Goal: Transaction & Acquisition: Subscribe to service/newsletter

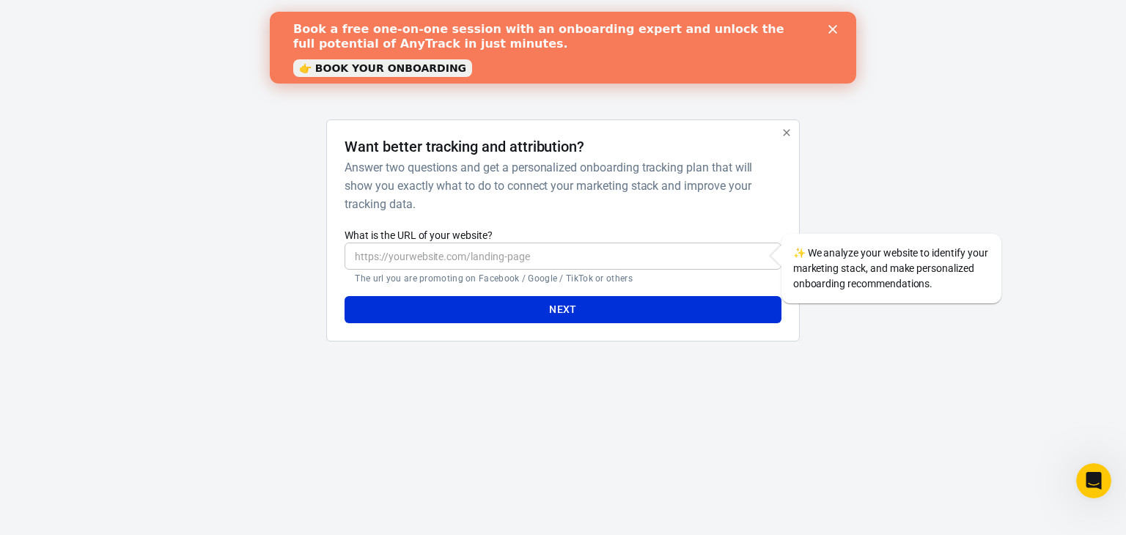
click at [836, 29] on icon "Close" at bounding box center [832, 29] width 9 height 9
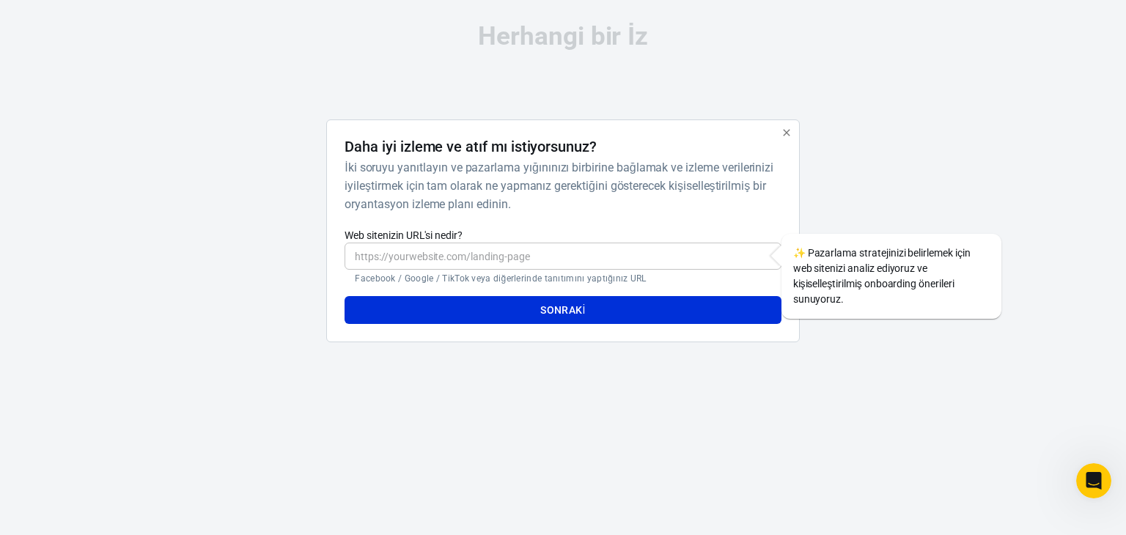
click at [689, 103] on div "Herhangi bir İz Daha iyi izleme ve atıf mı istiyorsunuz? İki soruyu yanıtlayın …" at bounding box center [562, 189] width 733 height 378
click at [554, 268] on input "Web sitenizin URL'si nedir?" at bounding box center [563, 256] width 436 height 27
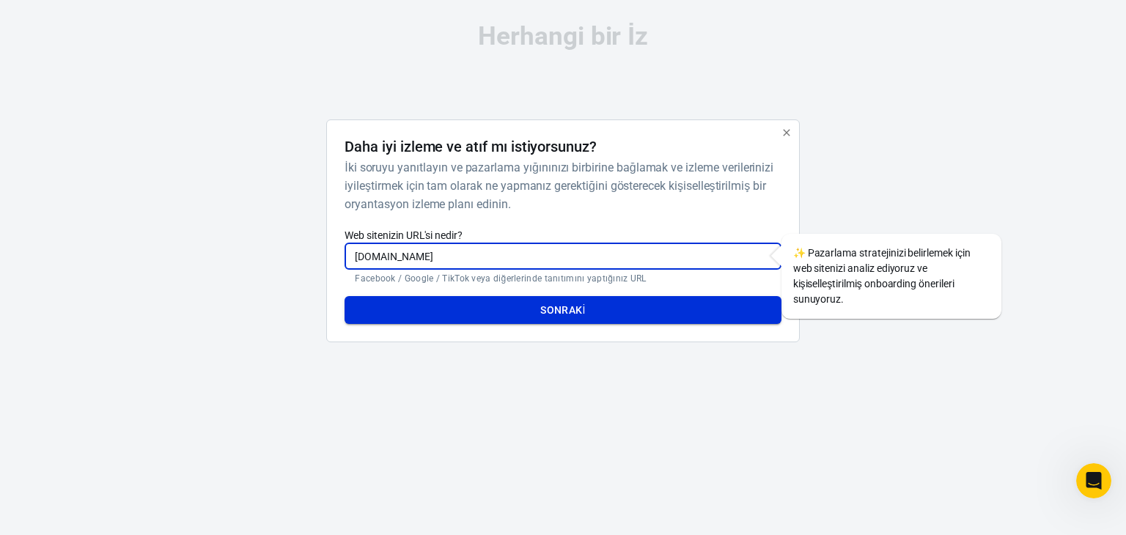
type input "[DOMAIN_NAME]"
click at [586, 300] on button "Sonraki" at bounding box center [563, 310] width 436 height 28
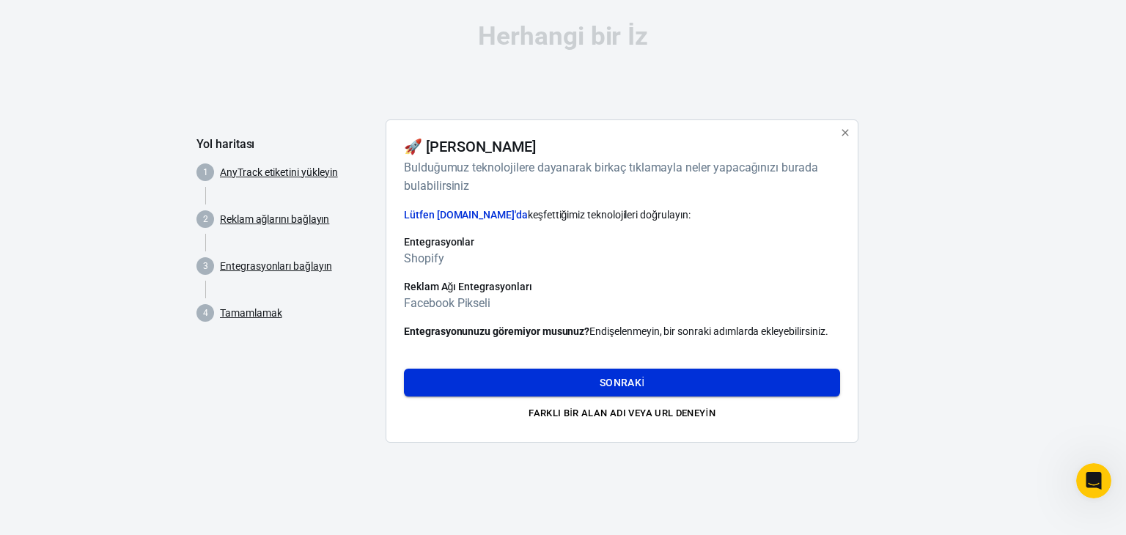
click at [610, 380] on font "Sonraki" at bounding box center [622, 383] width 45 height 12
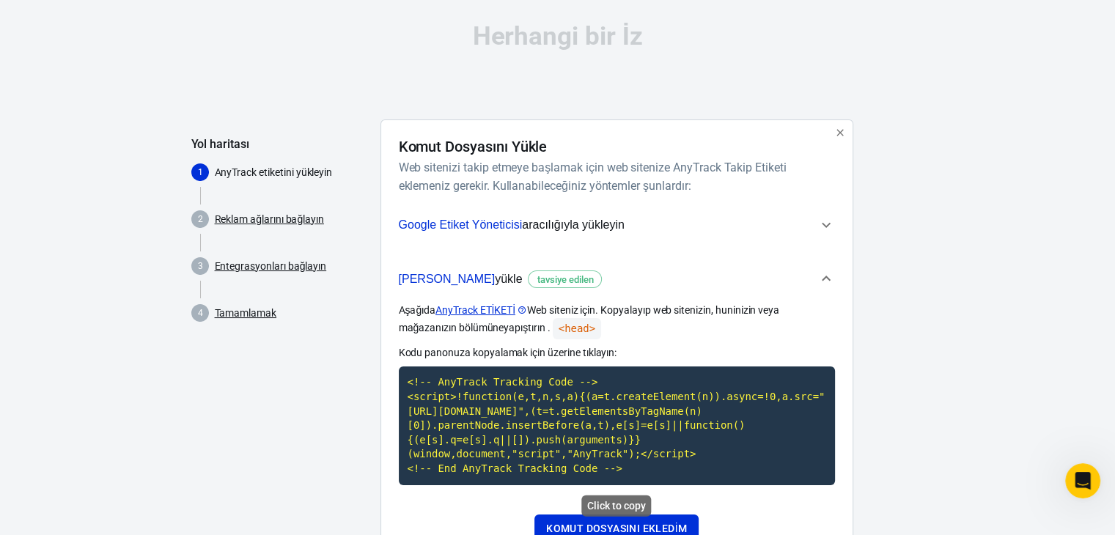
click at [575, 397] on code "<!-- AnyTrack Tracking Code --> <script>!function(e,t,n,s,a){(a=t.createElement…" at bounding box center [617, 426] width 436 height 118
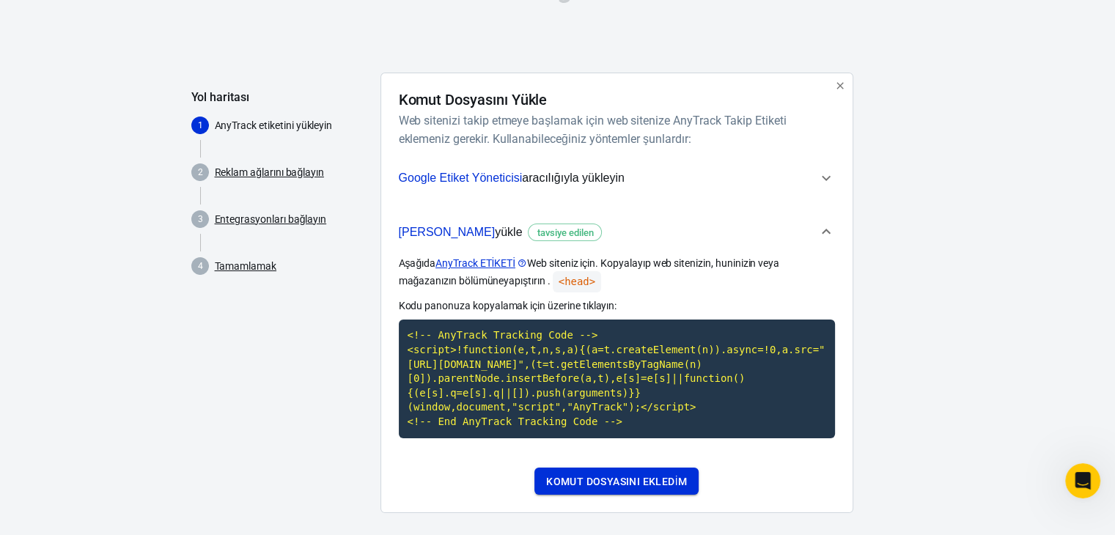
scroll to position [60, 0]
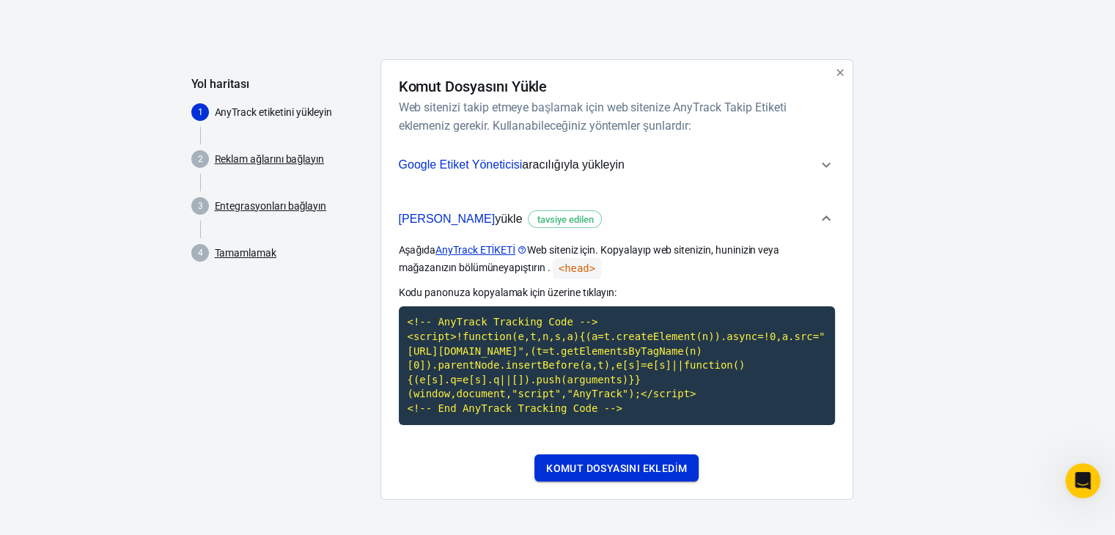
click at [664, 472] on font "Komut dosyasını ekledim" at bounding box center [616, 469] width 141 height 12
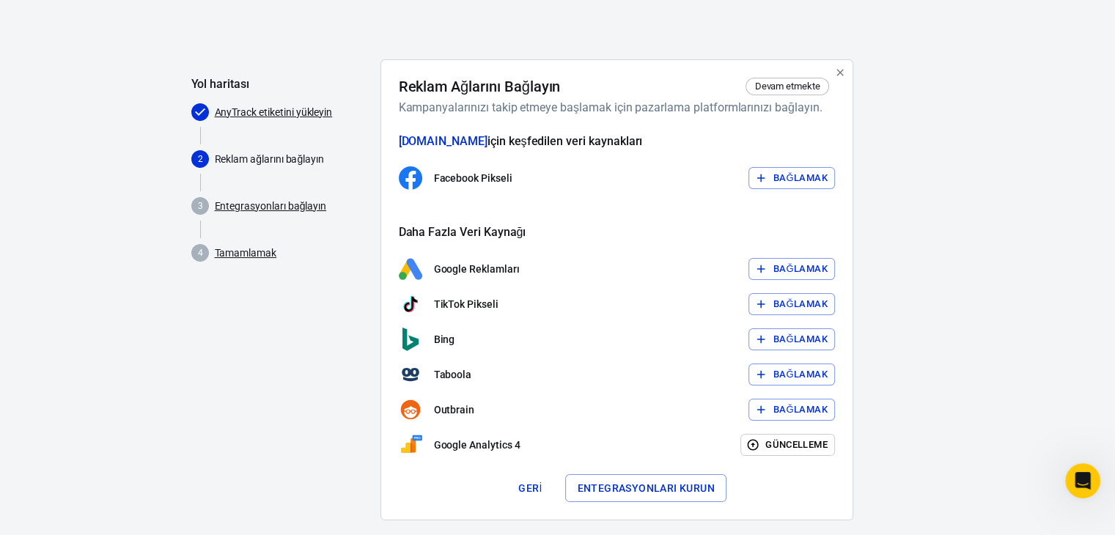
click at [814, 183] on font "Bağlamak" at bounding box center [800, 178] width 54 height 17
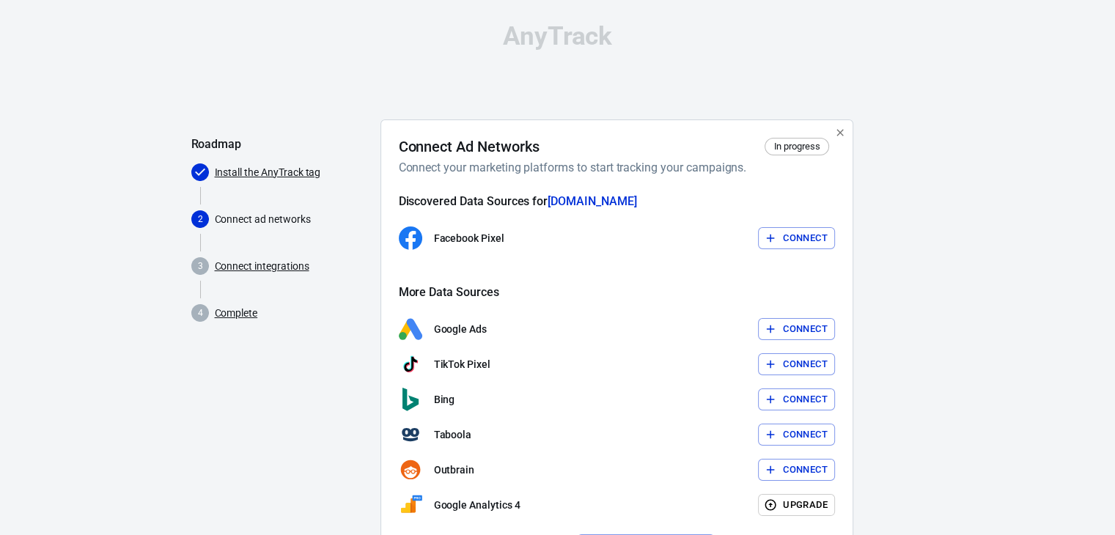
click at [792, 238] on button "Connect" at bounding box center [796, 238] width 77 height 23
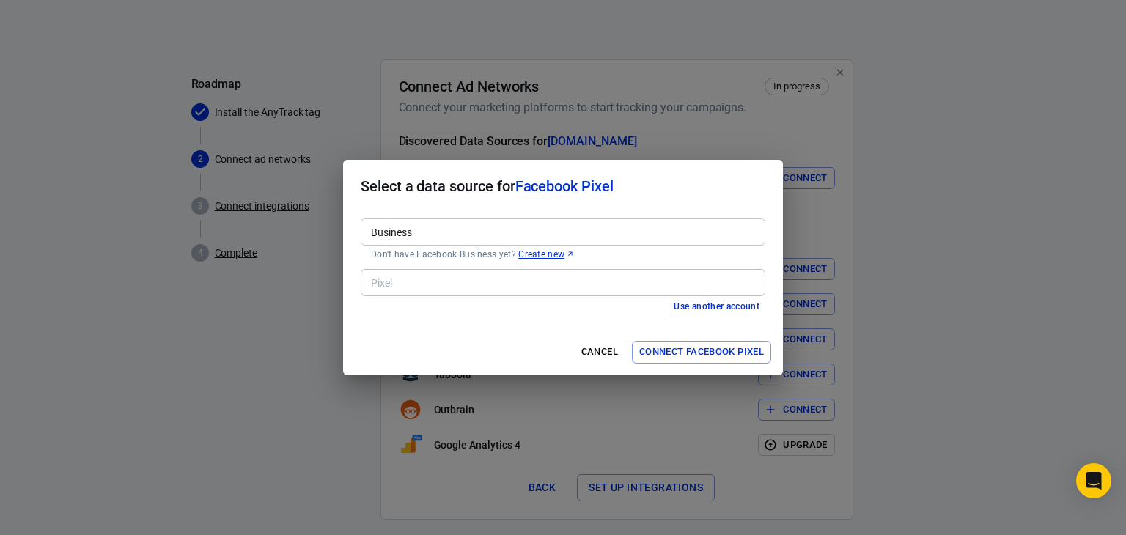
click at [428, 214] on div "Business Business Don't have Facebook Business yet? Create new" at bounding box center [563, 238] width 405 height 51
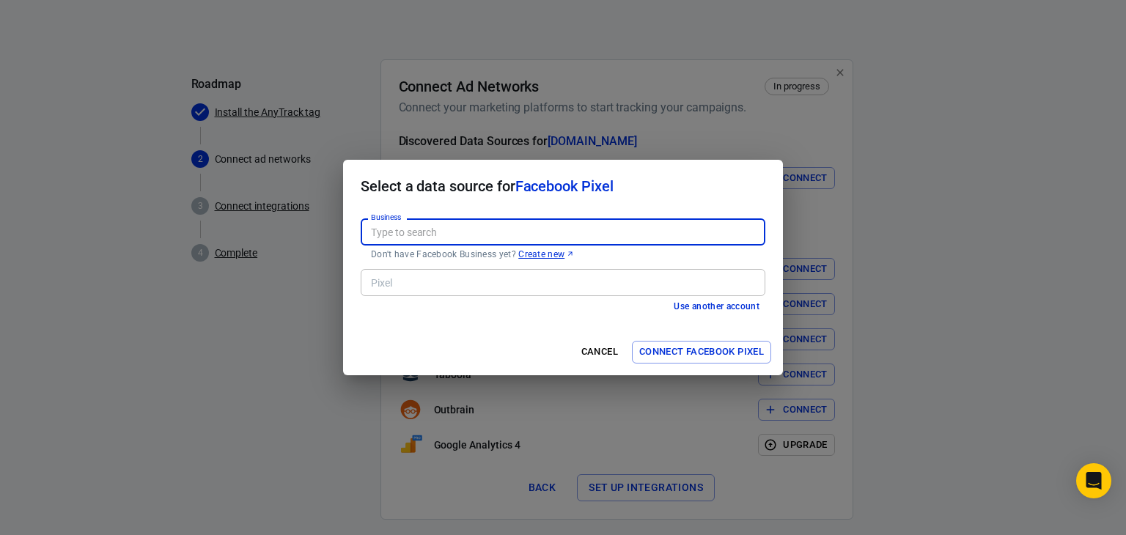
click at [432, 228] on input "Business" at bounding box center [562, 232] width 394 height 18
click at [428, 230] on input "Business" at bounding box center [562, 232] width 394 height 18
click at [463, 263] on li "[PERSON_NAME] [2191078404631931]" at bounding box center [563, 264] width 405 height 24
type input "[PERSON_NAME] [2191078404631931]"
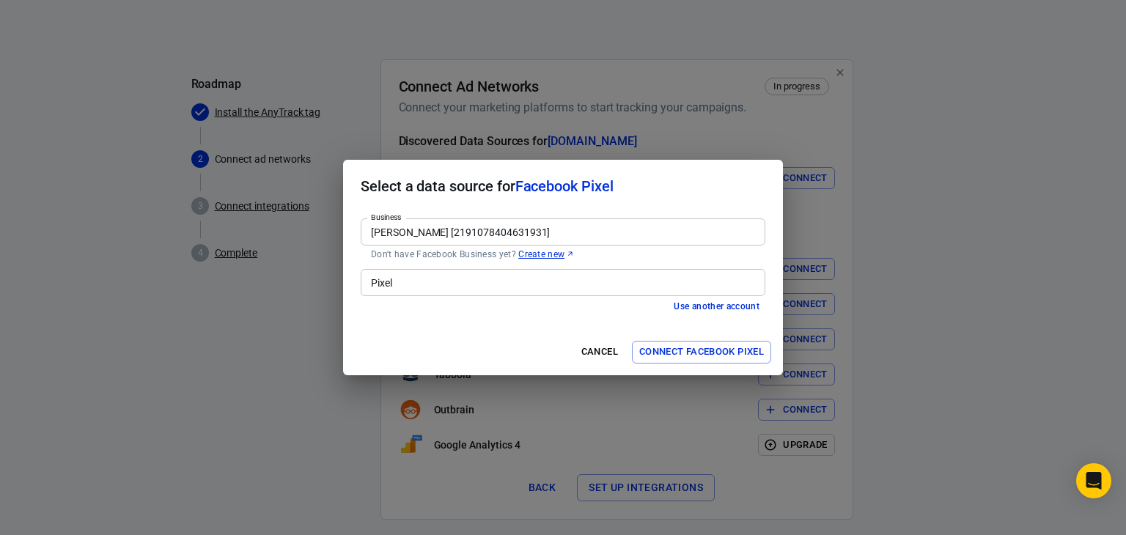
click at [699, 352] on button "Connect Facebook Pixel" at bounding box center [701, 352] width 139 height 23
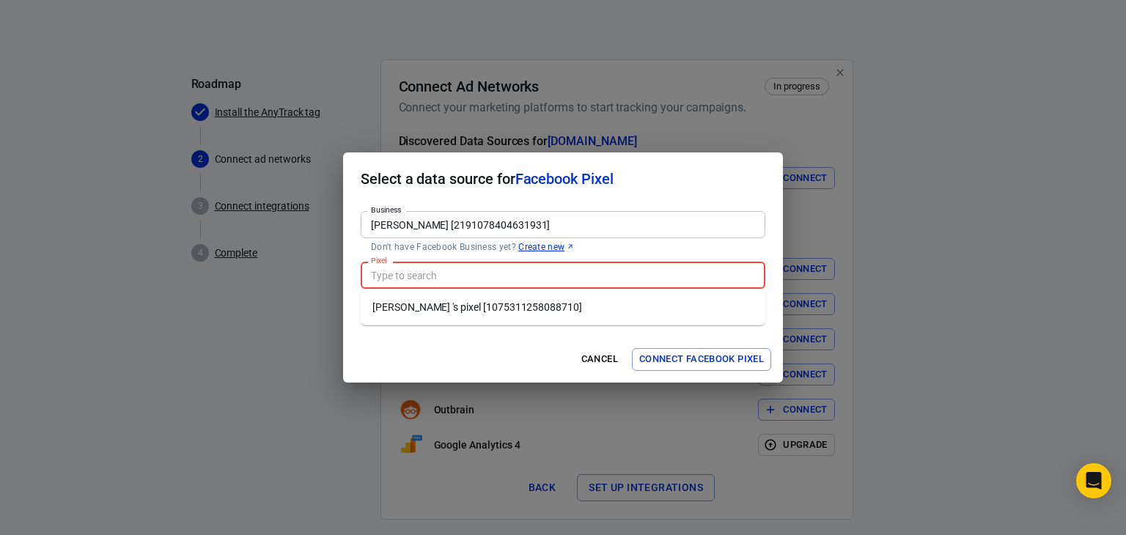
click at [468, 270] on input "Pixel" at bounding box center [562, 275] width 394 height 18
click at [472, 309] on li "[PERSON_NAME] 's pixel [1075311258088710]" at bounding box center [563, 307] width 405 height 24
type input "[PERSON_NAME] 's pixel [1075311258088710]"
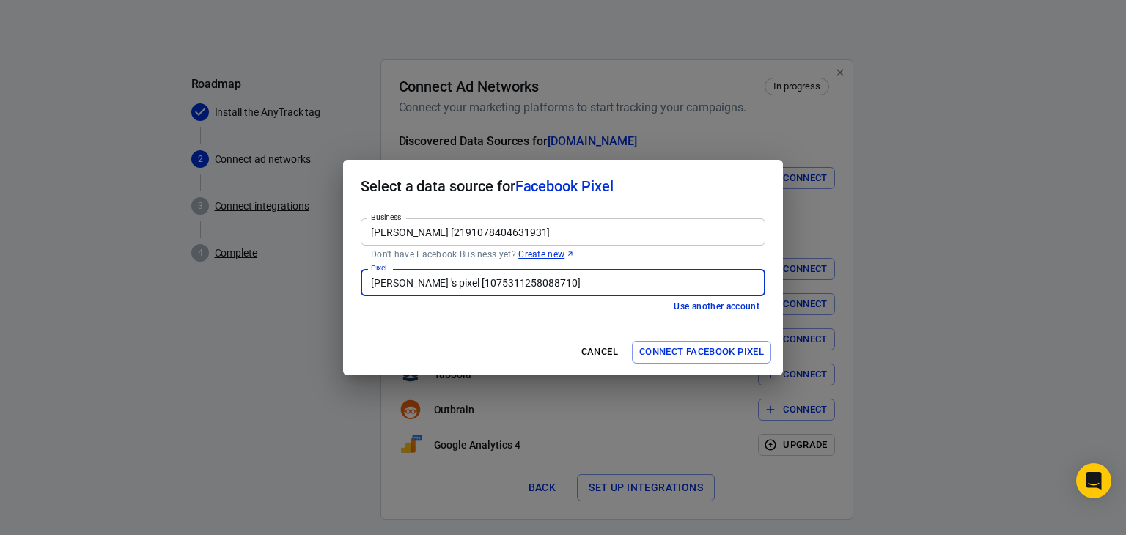
click at [697, 348] on button "Connect Facebook Pixel" at bounding box center [701, 352] width 139 height 23
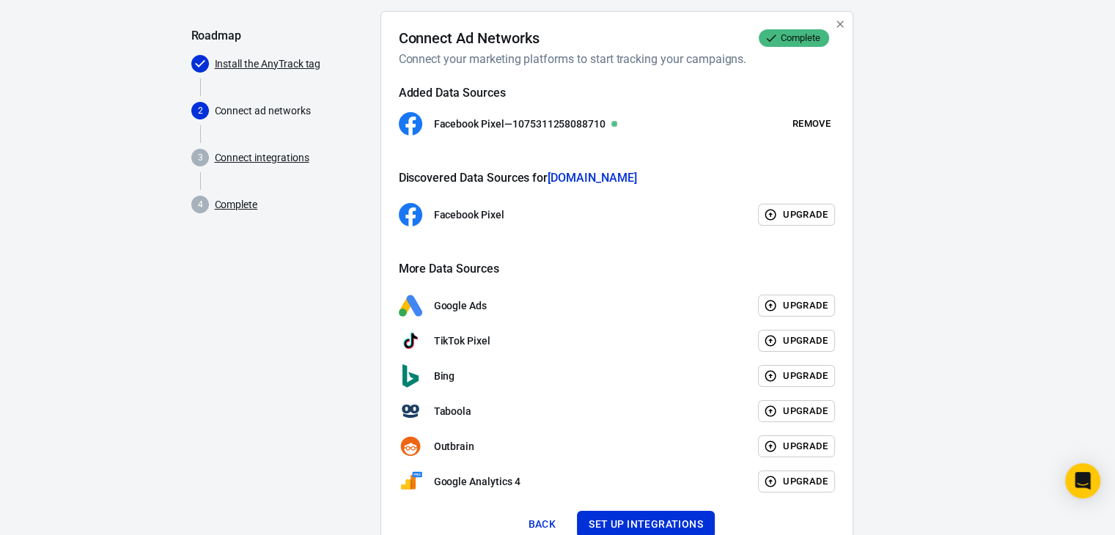
scroll to position [164, 0]
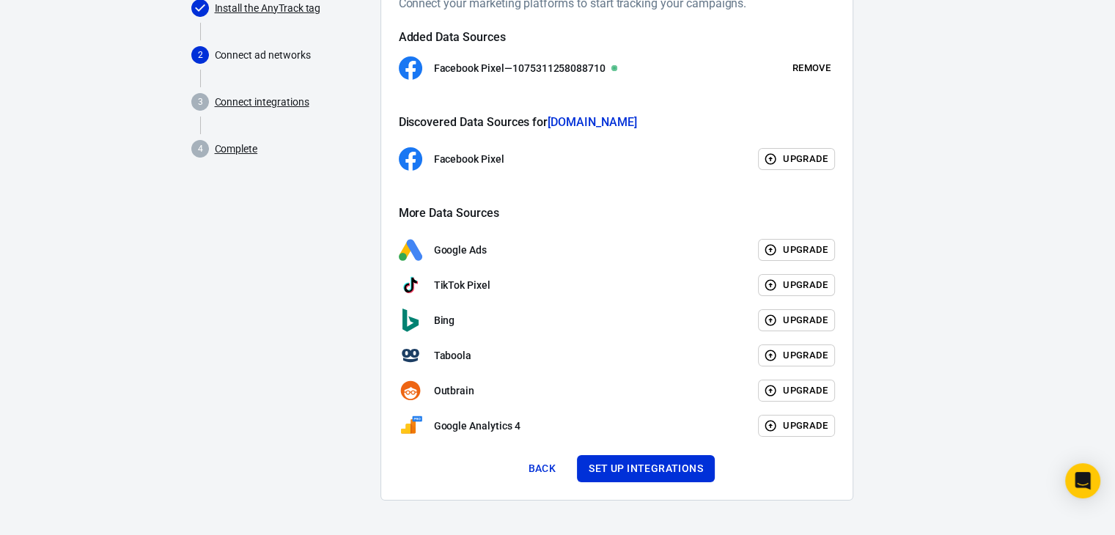
click at [648, 469] on button "Set up integrations" at bounding box center [646, 468] width 138 height 27
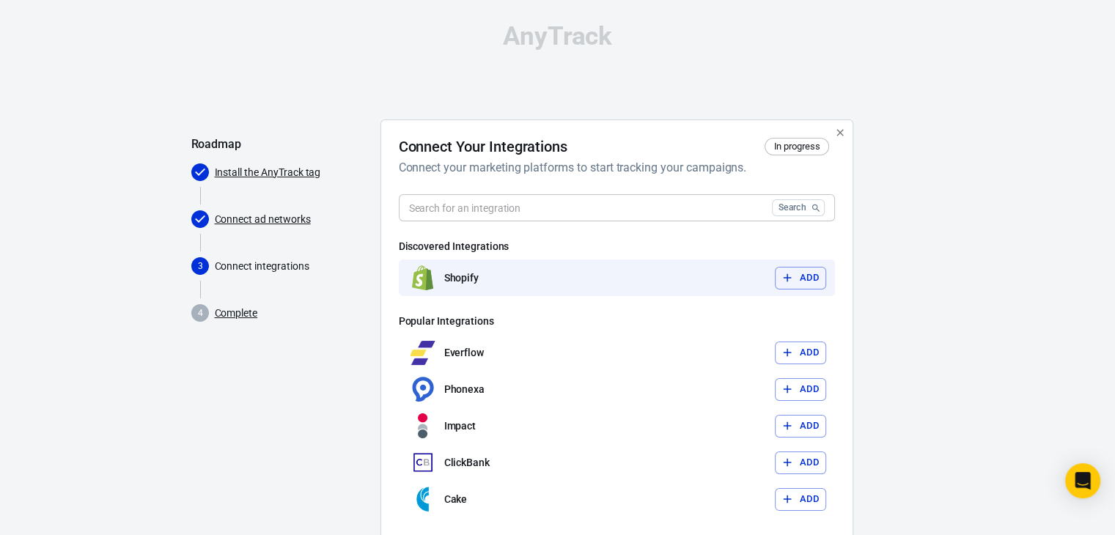
scroll to position [80, 0]
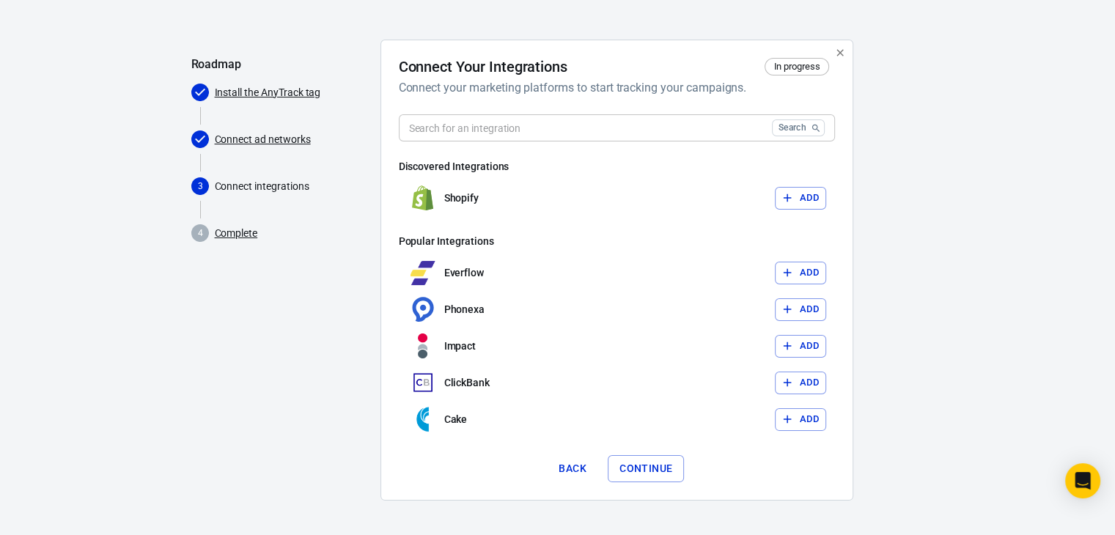
click at [642, 475] on button "Continue" at bounding box center [646, 468] width 76 height 27
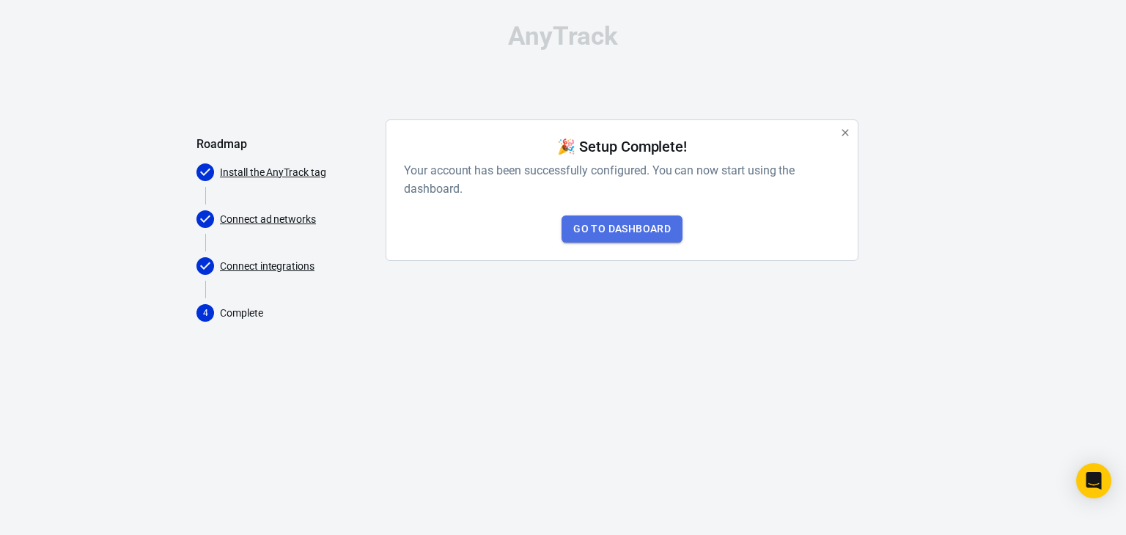
click at [651, 227] on link "Go to Dashboard" at bounding box center [622, 229] width 121 height 27
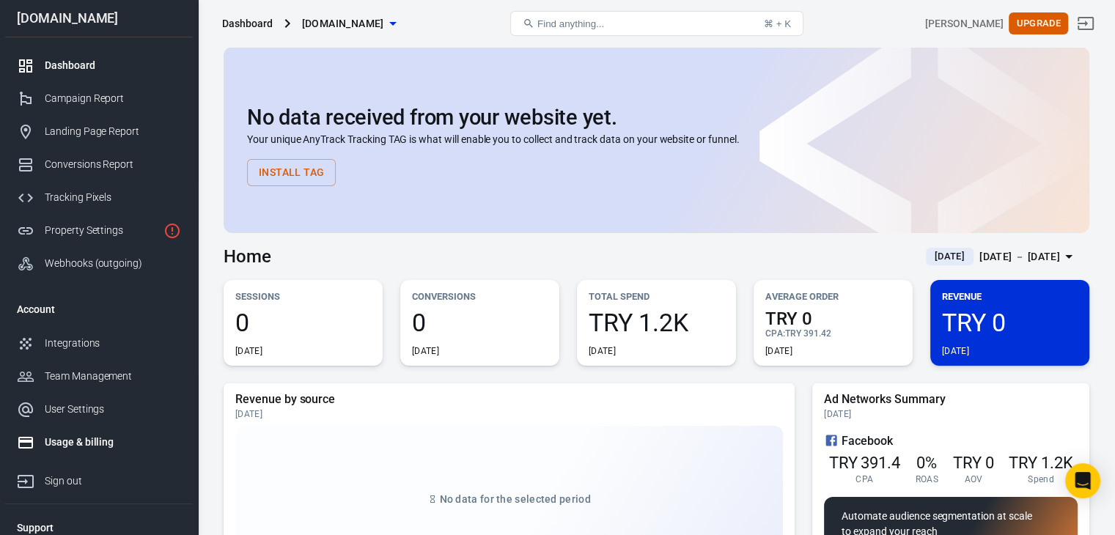
click at [66, 440] on div "Usage & billing" at bounding box center [113, 442] width 136 height 15
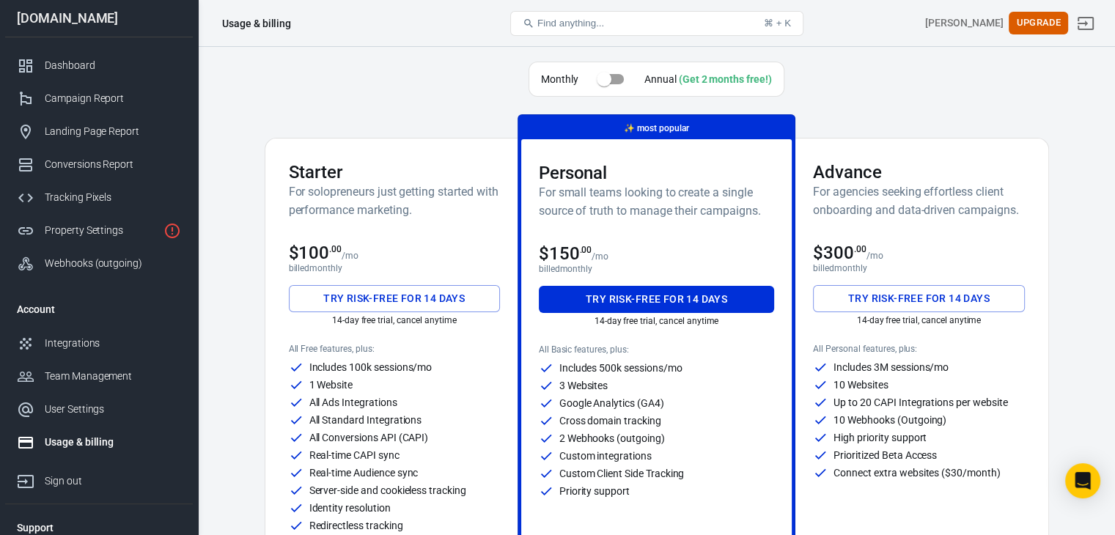
click at [377, 218] on h6 "For solopreneurs just getting started with performance marketing." at bounding box center [394, 201] width 211 height 37
click at [386, 217] on div "Starter For solopreneurs just getting started with performance marketing." at bounding box center [394, 196] width 211 height 69
click at [611, 80] on input "checkbox" at bounding box center [604, 79] width 84 height 28
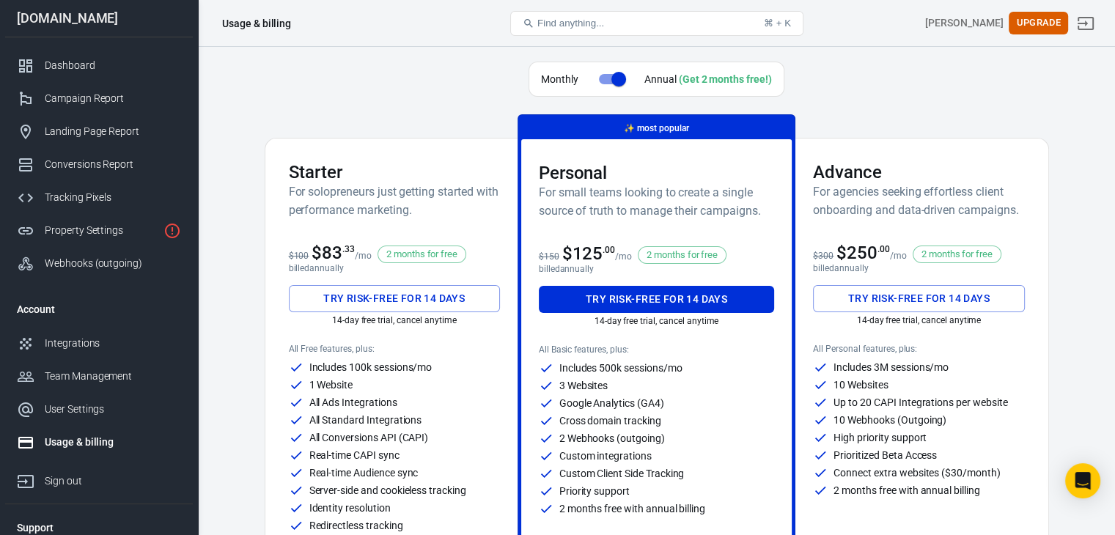
click at [611, 80] on input "checkbox" at bounding box center [619, 79] width 84 height 28
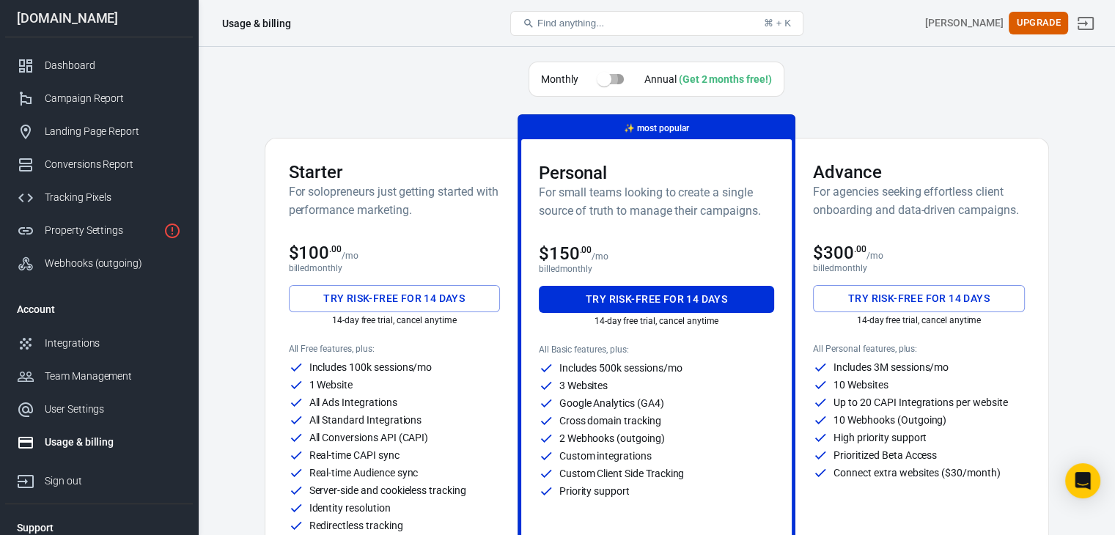
click at [611, 80] on input "checkbox" at bounding box center [604, 79] width 84 height 28
checkbox input "true"
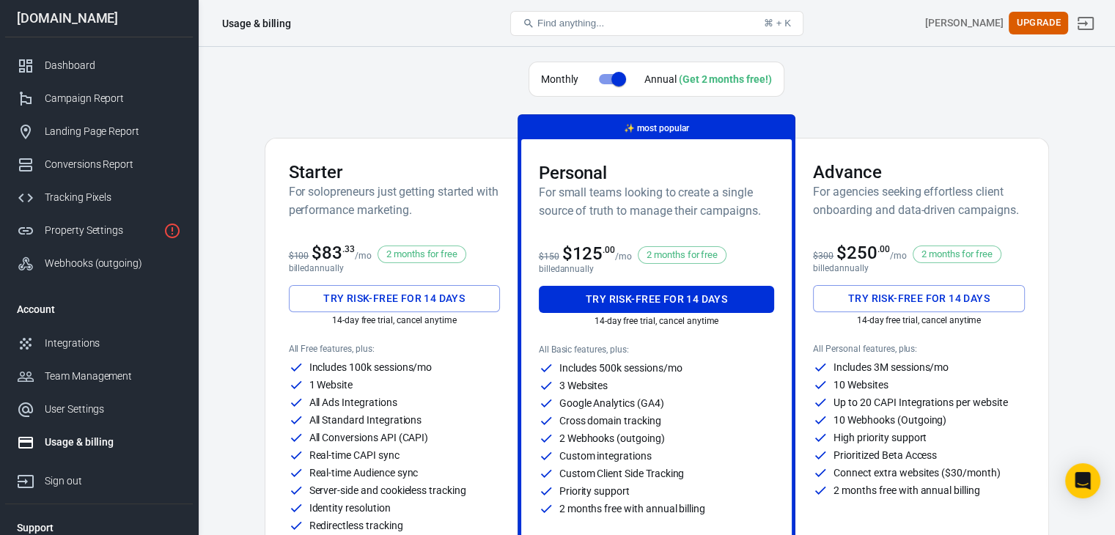
click at [450, 276] on div "Starter For solopreneurs just getting started with performance marketing. $100 …" at bounding box center [394, 383] width 246 height 488
click at [449, 297] on button "Try risk-free for 14 days" at bounding box center [394, 298] width 211 height 27
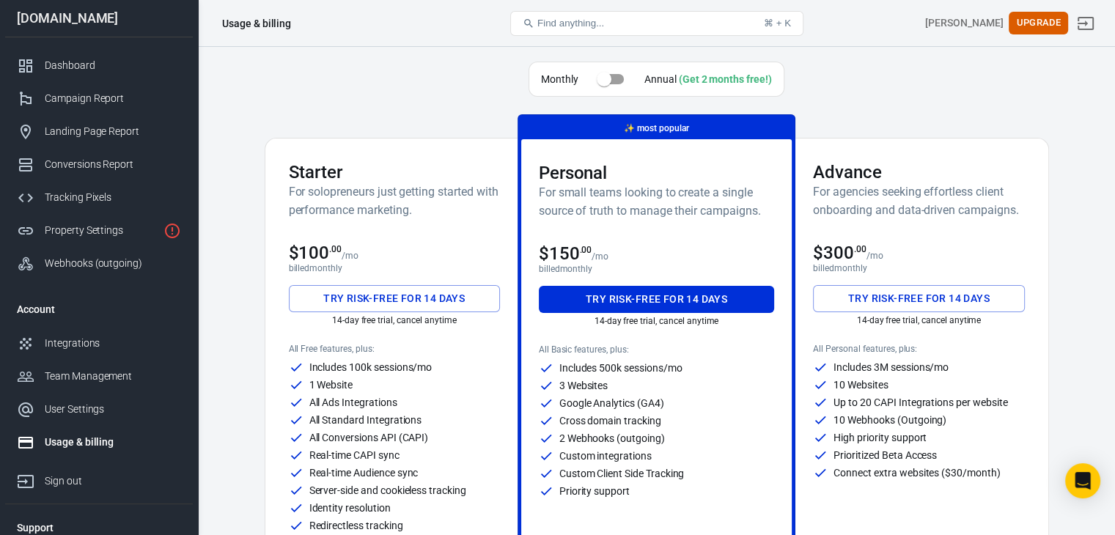
click at [384, 159] on div "Starter For solopreneurs just getting started with performance marketing. $100 …" at bounding box center [394, 374] width 246 height 471
click at [89, 196] on div "Tracking Pixels" at bounding box center [113, 197] width 136 height 15
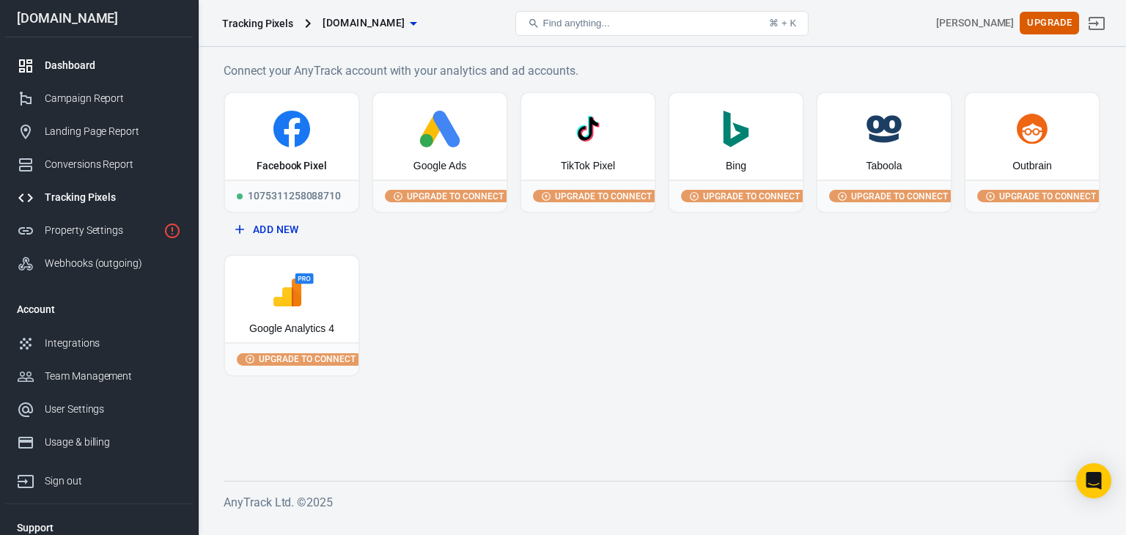
click at [42, 54] on link "Dashboard" at bounding box center [99, 65] width 188 height 33
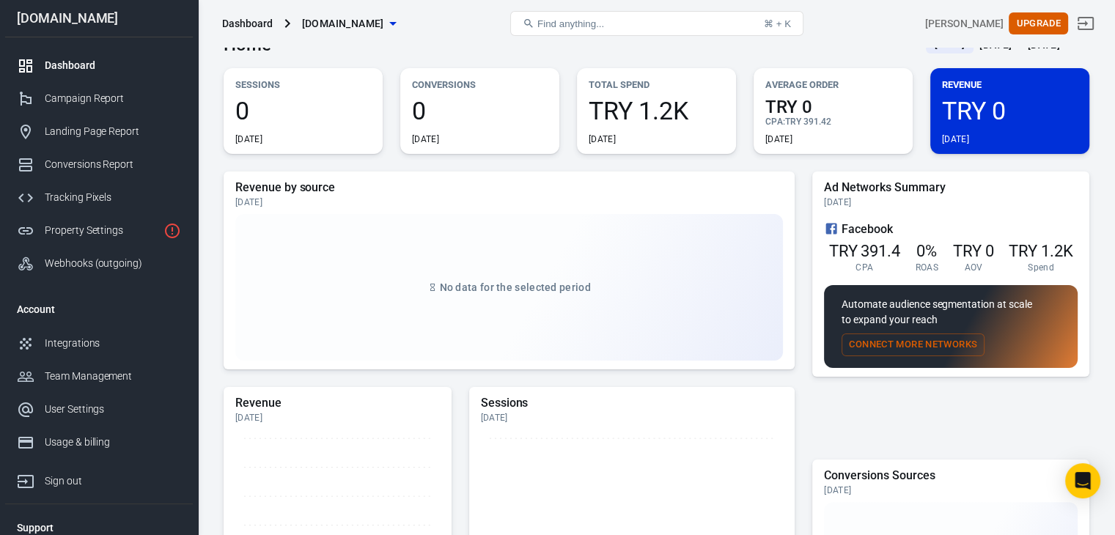
scroll to position [220, 0]
